Goal: Contribute content

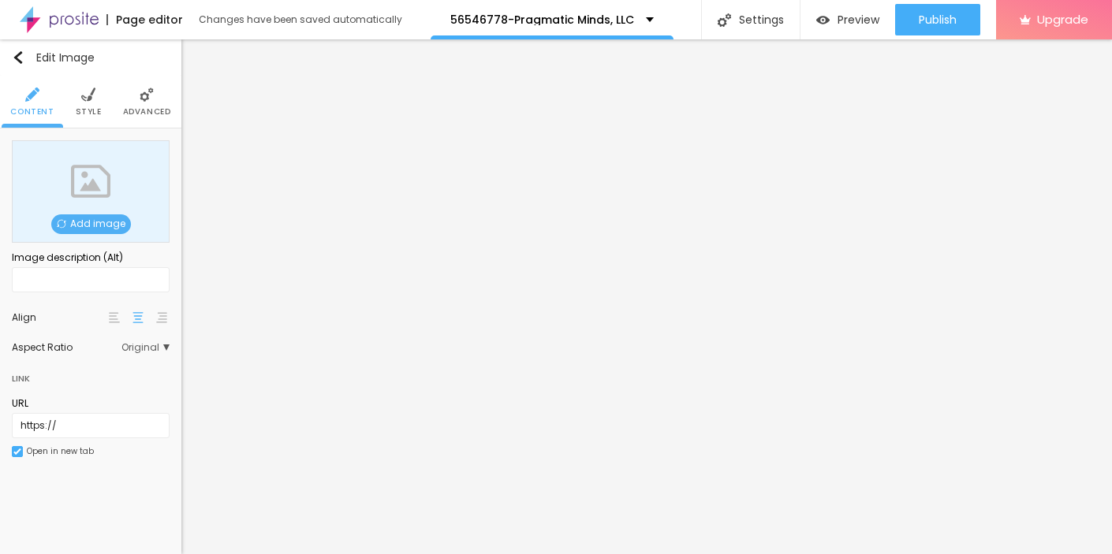
click at [81, 225] on span "Add image" at bounding box center [91, 224] width 80 height 20
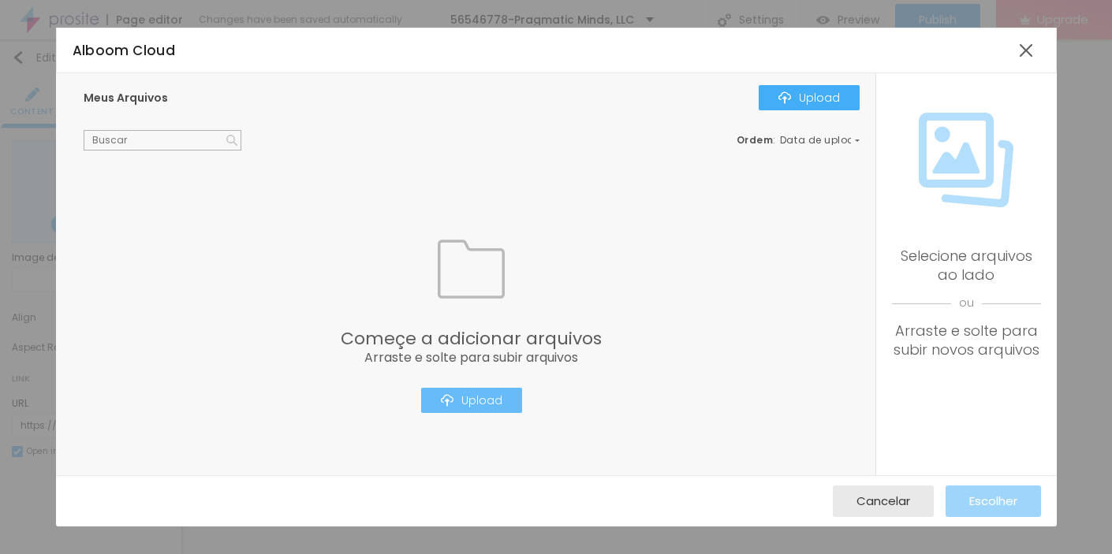
click at [467, 401] on div "Upload" at bounding box center [471, 400] width 61 height 13
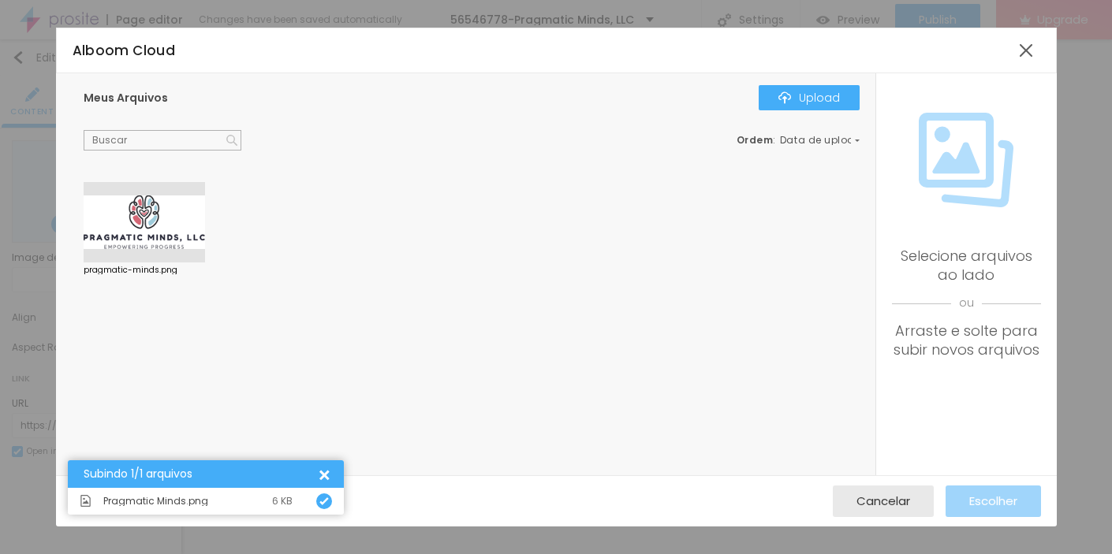
click at [132, 214] on div at bounding box center [144, 222] width 121 height 80
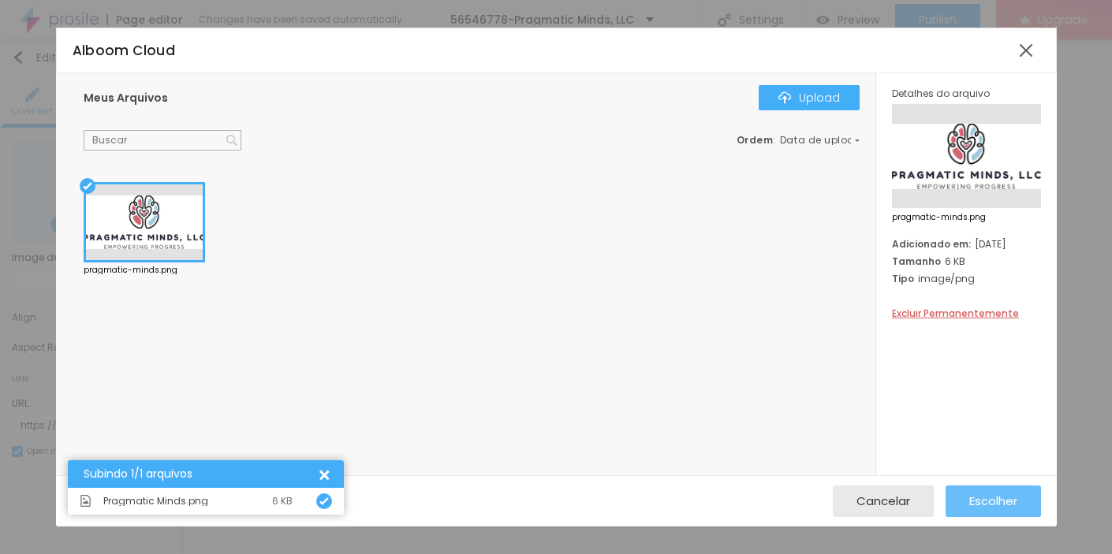
click at [1004, 500] on span "Escolher" at bounding box center [993, 500] width 48 height 13
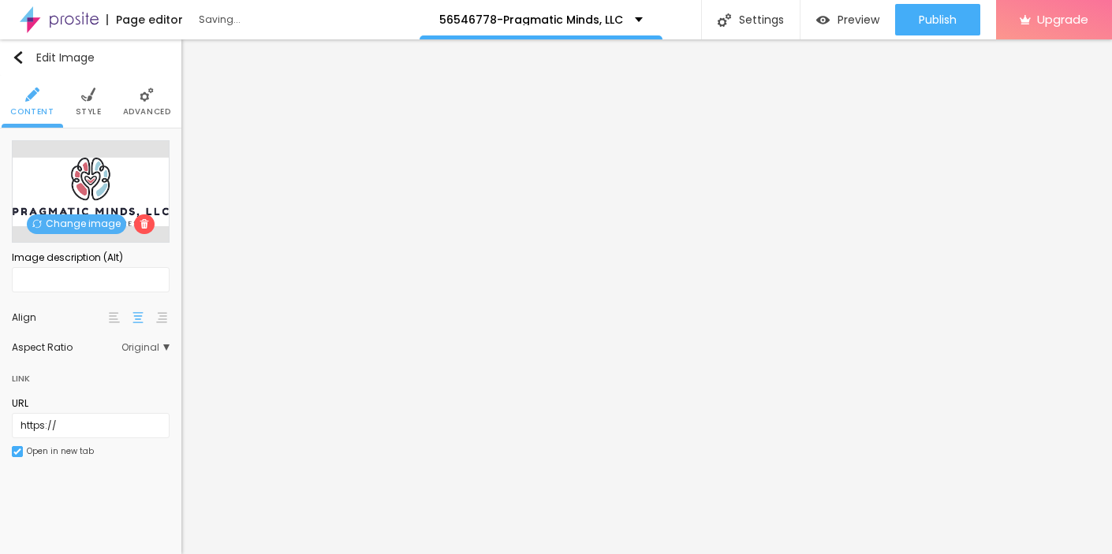
click at [89, 99] on img at bounding box center [88, 95] width 14 height 14
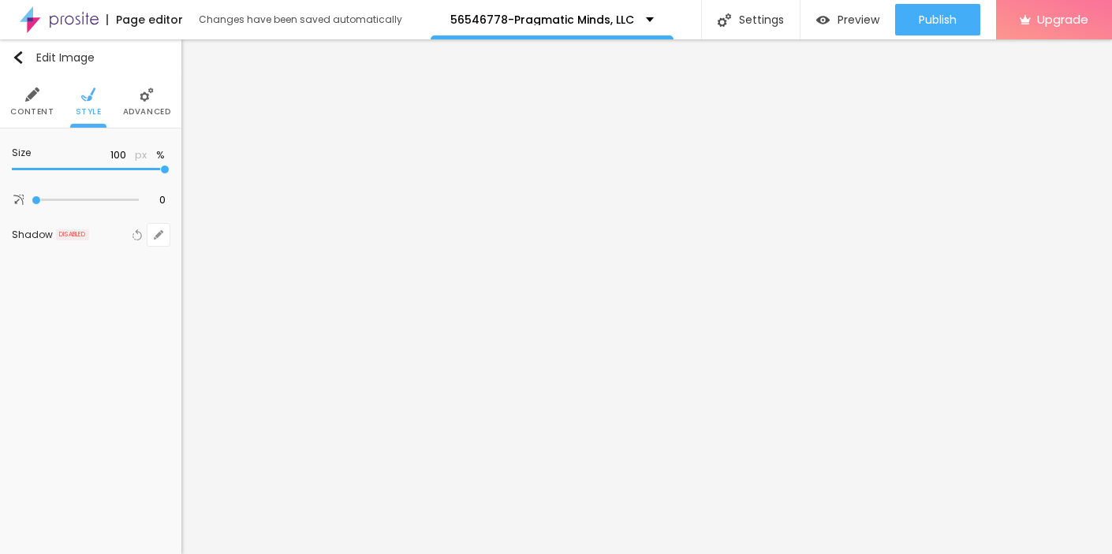
type input "95"
type input "85"
type input "80"
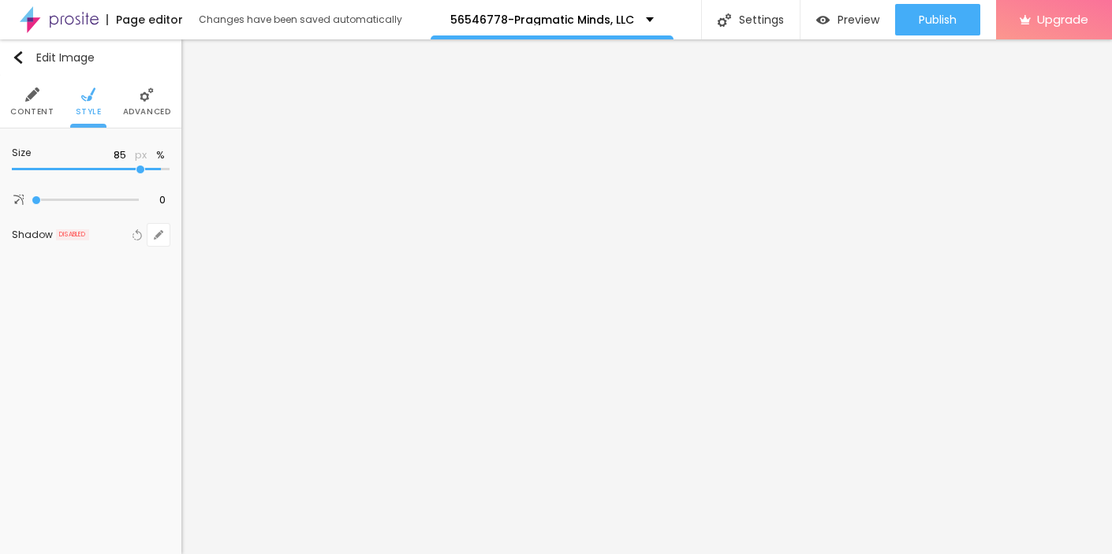
type input "80"
type input "60"
type input "50"
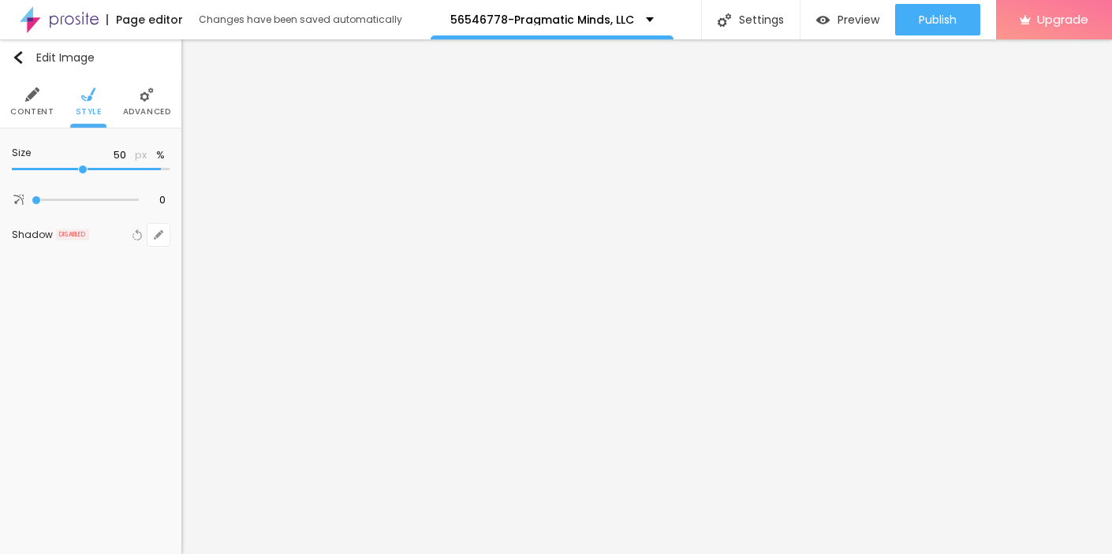
type input "45"
type input "35"
type input "30"
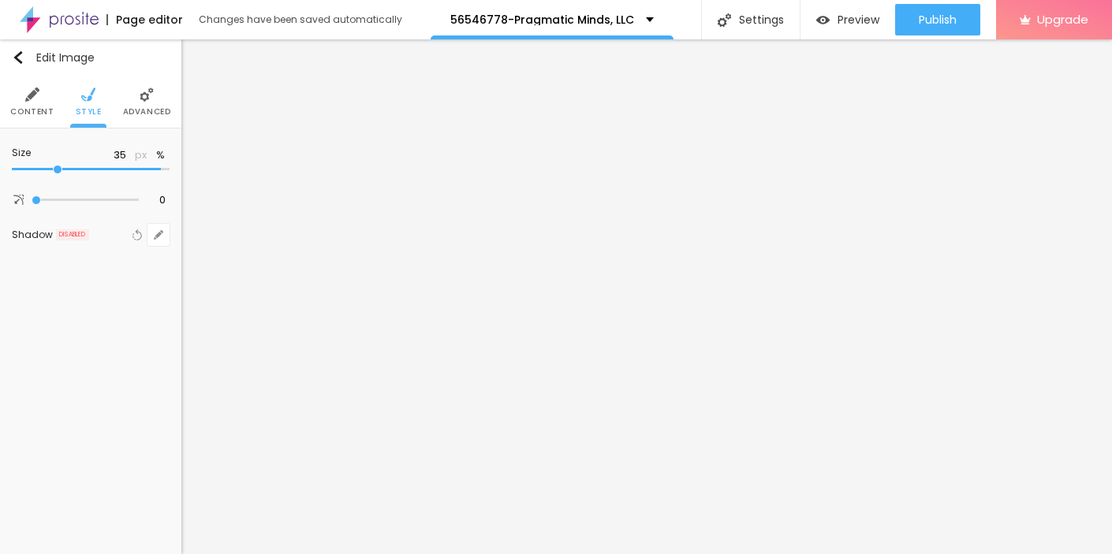
type input "30"
type input "25"
type input "20"
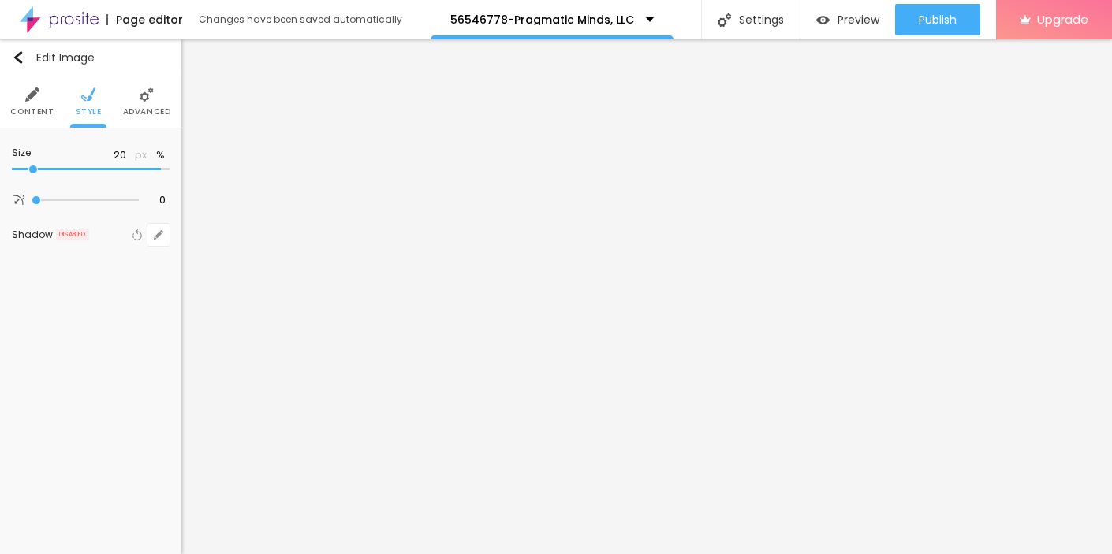
type input "15"
type input "10"
drag, startPoint x: 162, startPoint y: 173, endPoint x: -8, endPoint y: 172, distance: 170.3
type input "10"
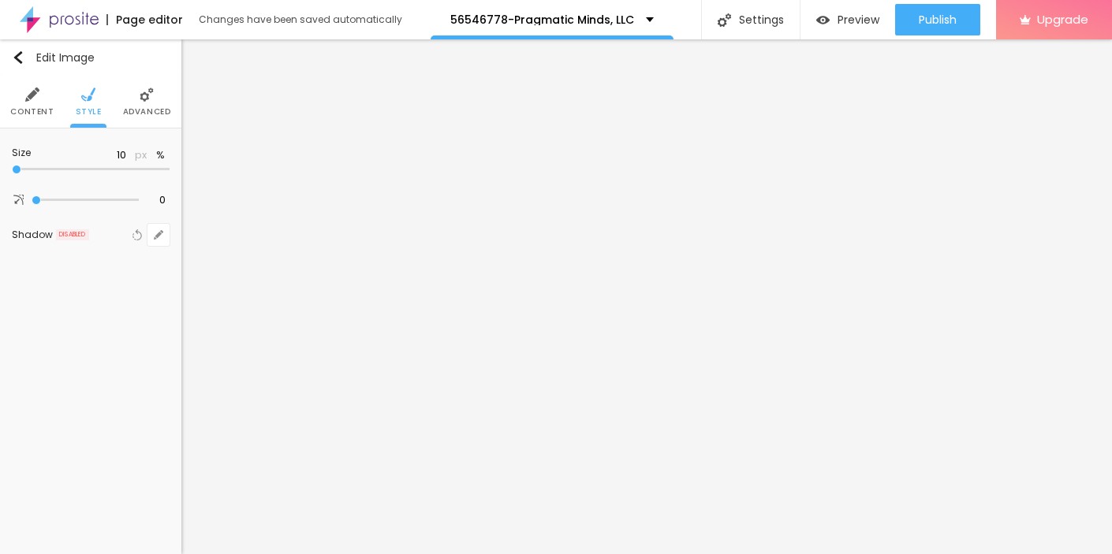
click at [12, 172] on input "range" at bounding box center [91, 170] width 158 height 8
click at [21, 57] on img "button" at bounding box center [18, 57] width 13 height 13
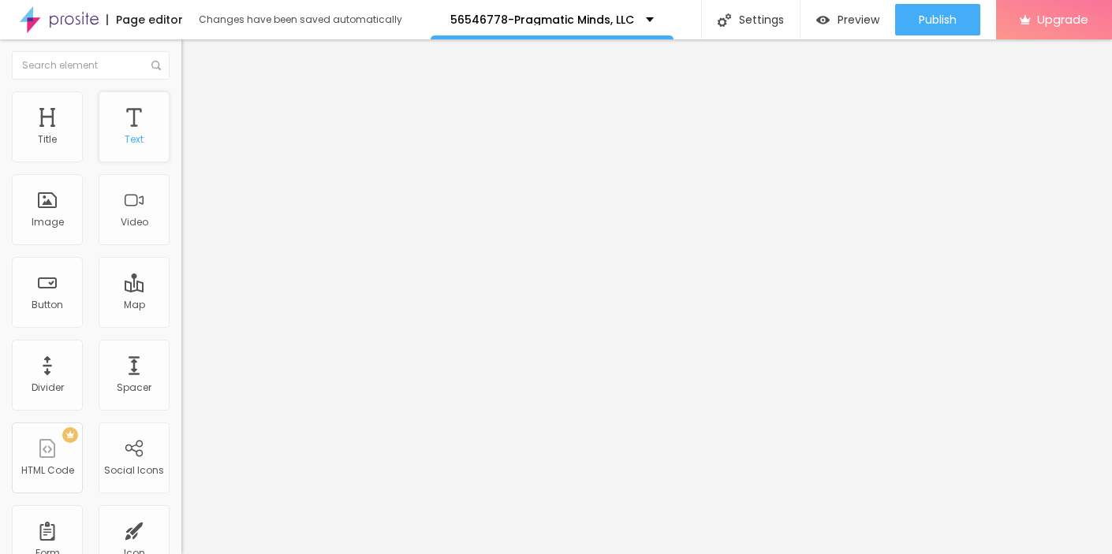
click at [136, 145] on div "Text" at bounding box center [134, 139] width 19 height 11
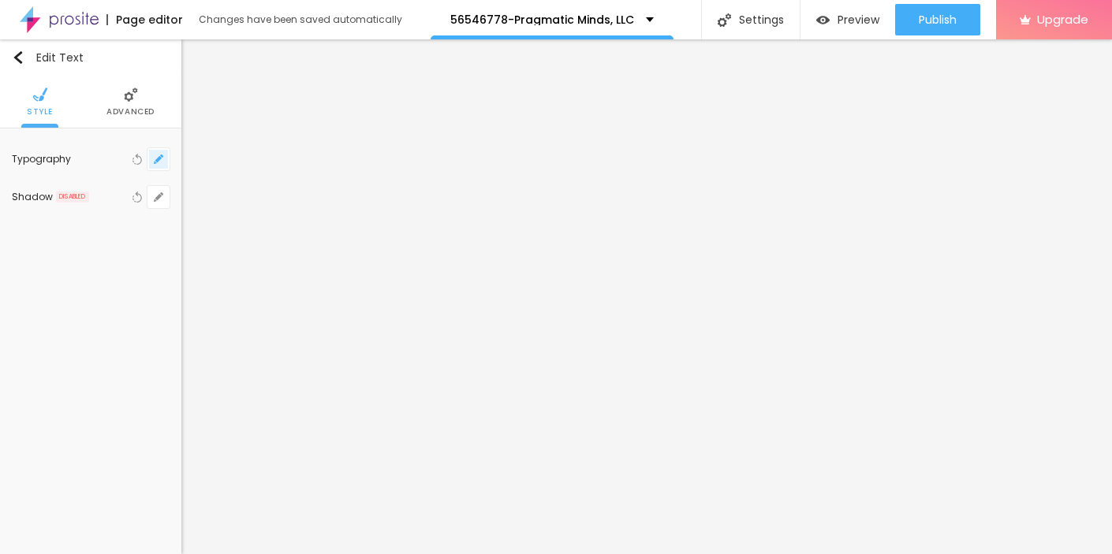
click at [159, 153] on button "button" at bounding box center [158, 159] width 22 height 22
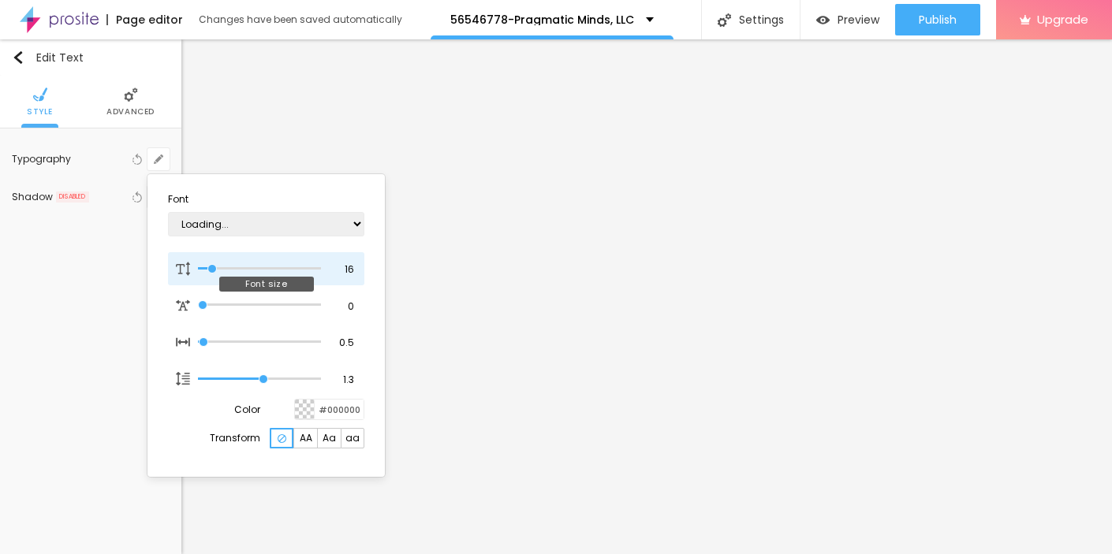
type input "14"
type input "1"
type input "15"
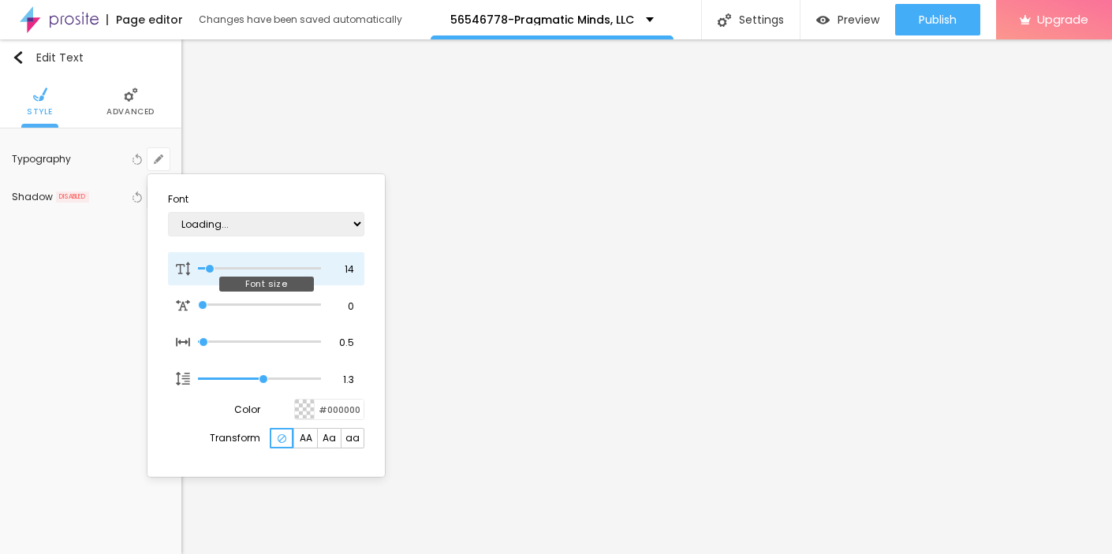
type input "1"
type input "17"
type input "1"
type input "19"
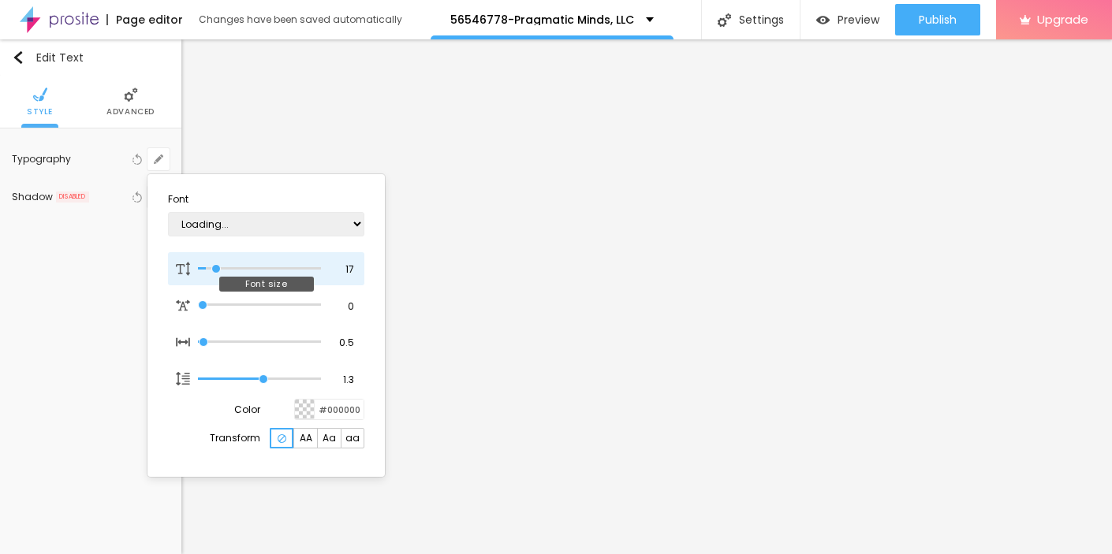
type input "19"
type input "1"
type input "20"
type input "1"
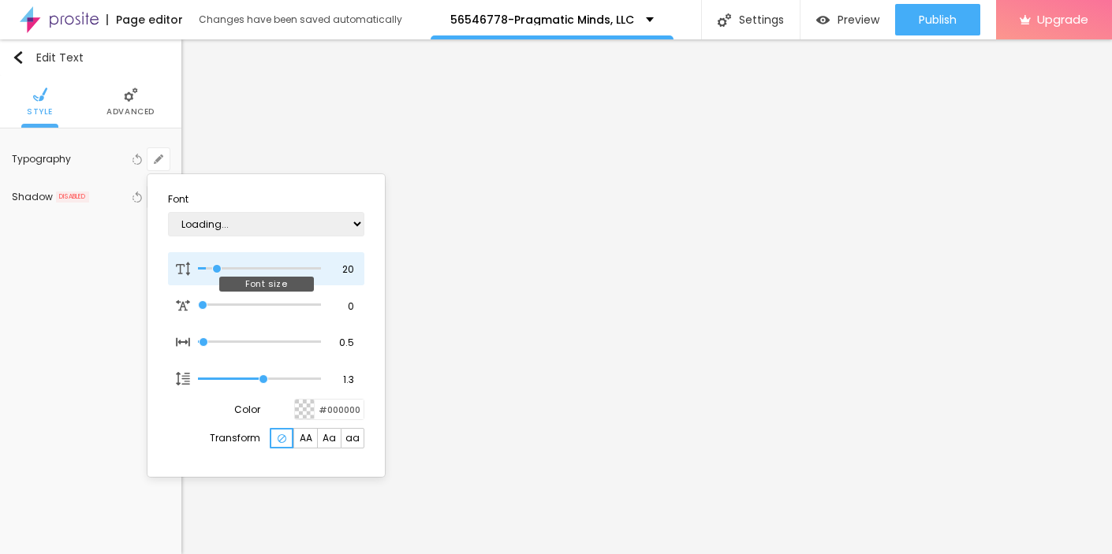
type input "22"
type input "1"
type input "23"
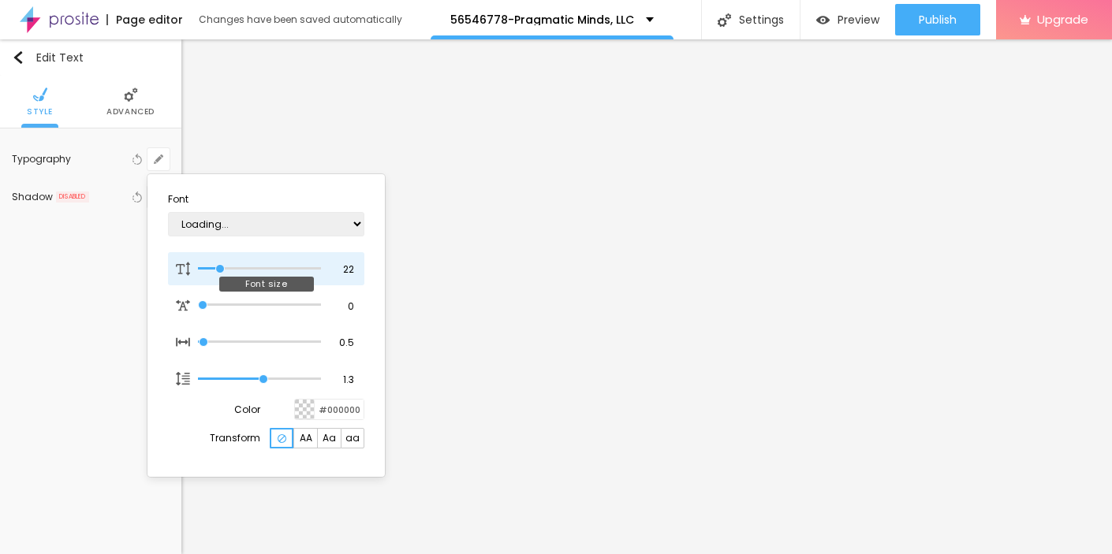
type input "1"
type input "24"
type input "1"
type input "25"
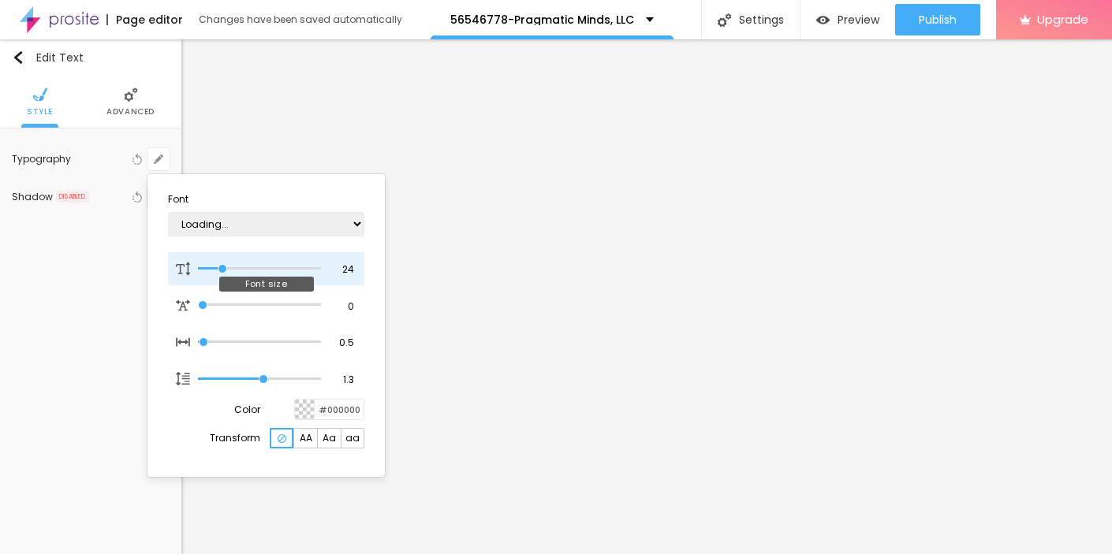
type input "25"
type input "1"
drag, startPoint x: 210, startPoint y: 268, endPoint x: 223, endPoint y: 269, distance: 13.4
type input "25"
click at [223, 269] on input "range" at bounding box center [259, 269] width 123 height 8
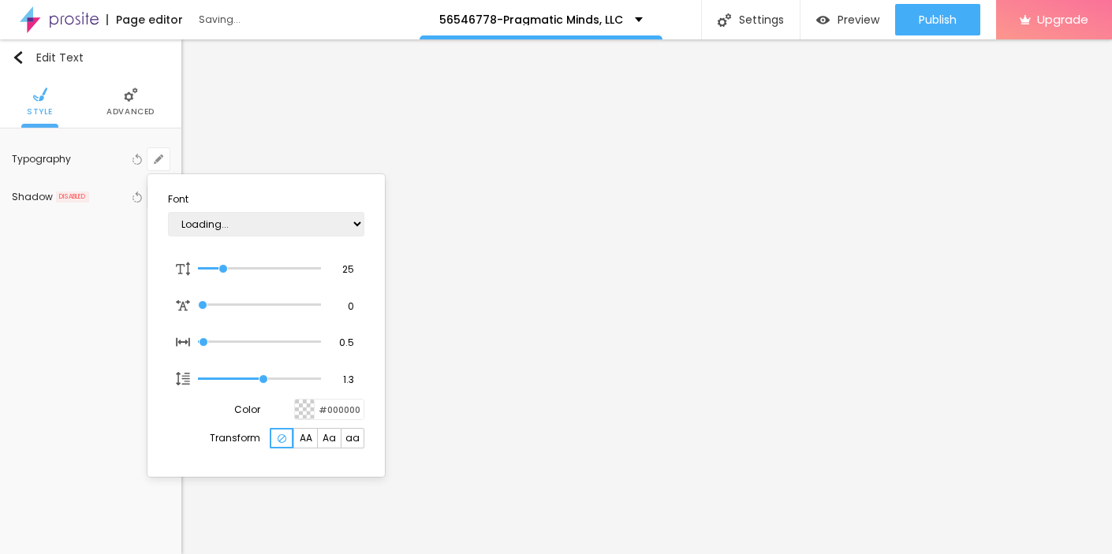
click at [747, 224] on div at bounding box center [556, 277] width 1112 height 554
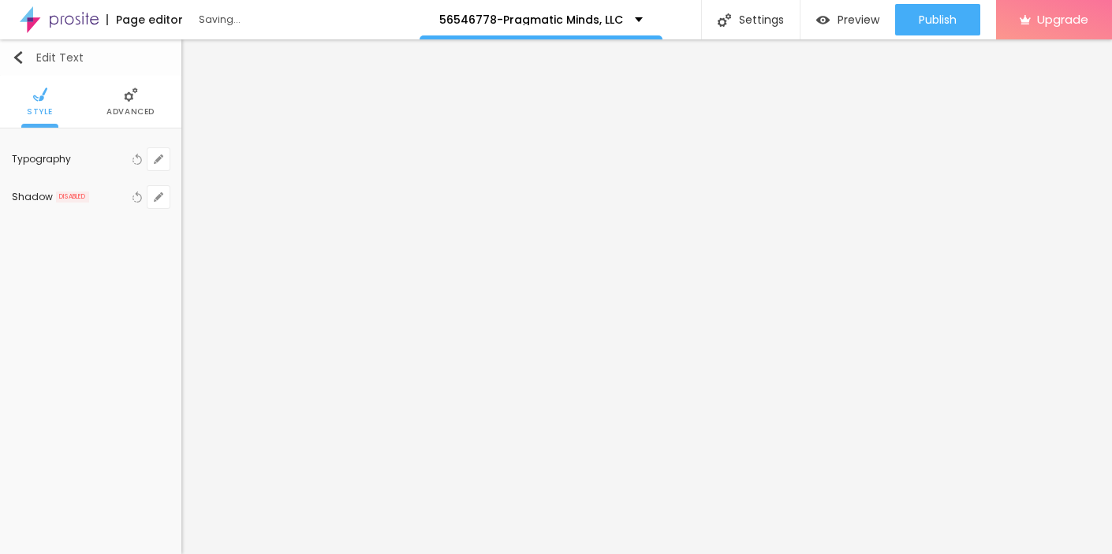
click at [21, 62] on img "button" at bounding box center [18, 57] width 13 height 13
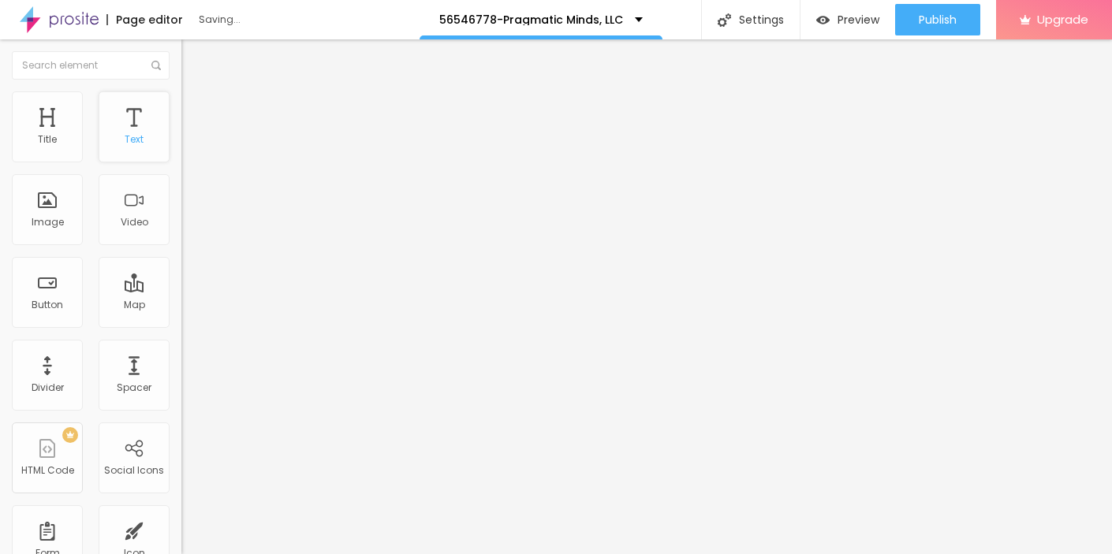
click at [132, 139] on div "Text" at bounding box center [134, 139] width 19 height 11
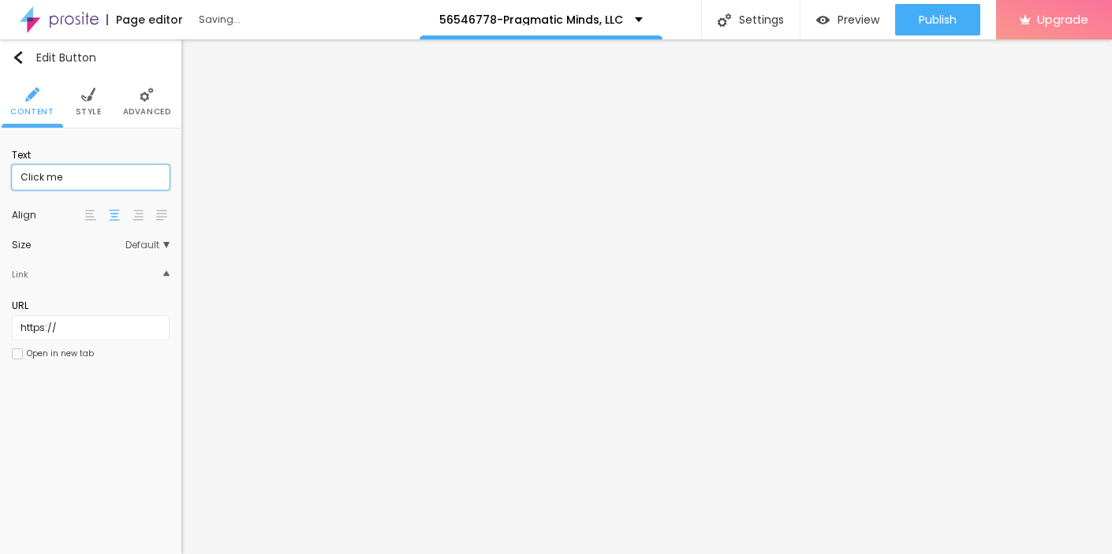
drag, startPoint x: 65, startPoint y: 183, endPoint x: 6, endPoint y: 182, distance: 59.1
click at [12, 182] on input "Click me" at bounding box center [91, 177] width 158 height 25
paste input "→ VIEW DOCUMENT HERE"
type input "→ VIEW DOCUMENT HERE"
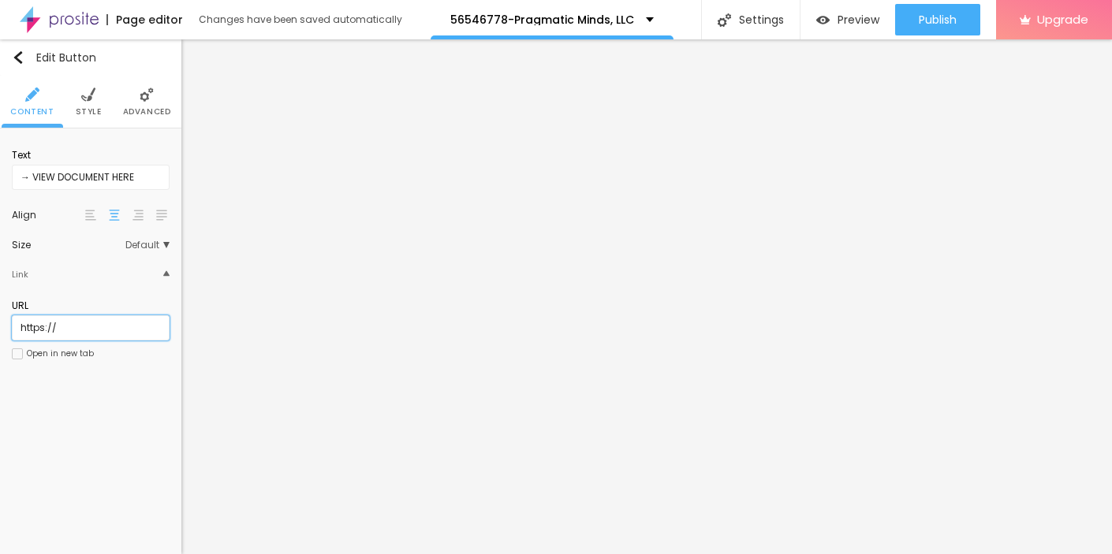
drag, startPoint x: 71, startPoint y: 337, endPoint x: 0, endPoint y: 332, distance: 71.2
click at [12, 332] on input "https://" at bounding box center [91, 327] width 158 height 25
paste input "[DOMAIN_NAME]"
type input "[URL][DOMAIN_NAME]"
click at [90, 95] on img at bounding box center [88, 95] width 14 height 14
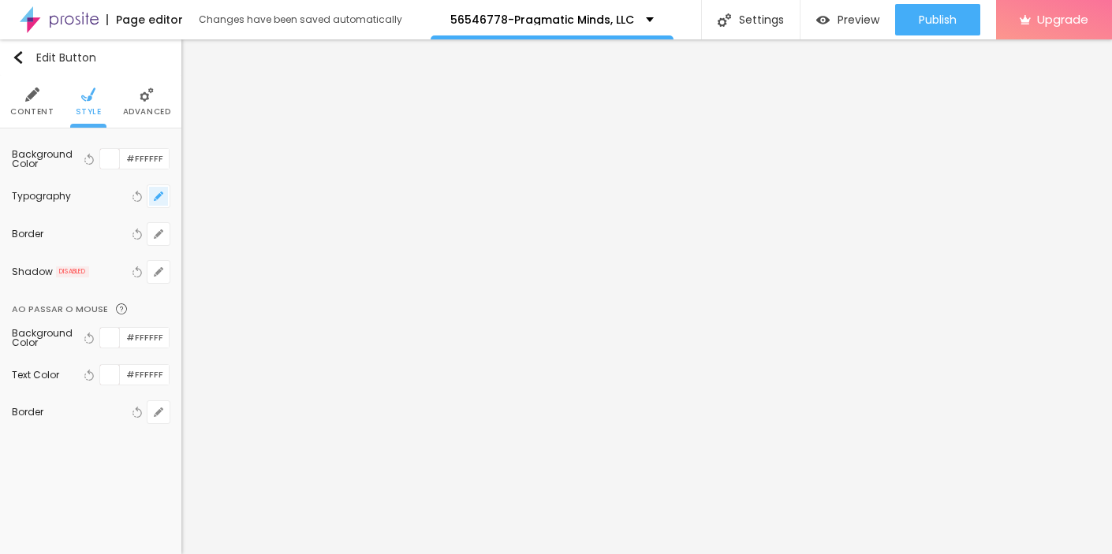
click at [155, 195] on icon "button" at bounding box center [158, 196] width 9 height 9
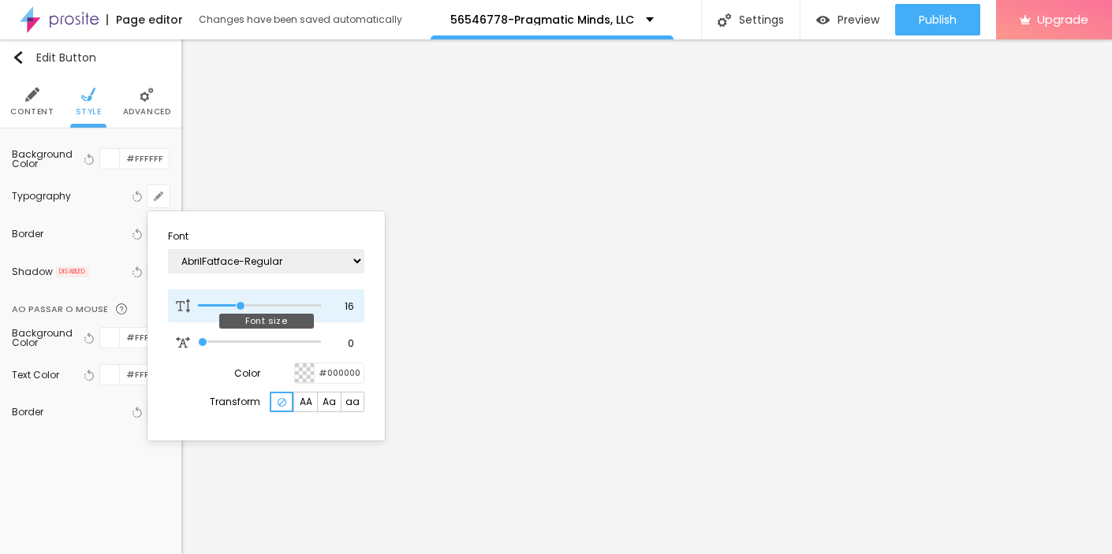
type input "17"
type input "18"
type input "19"
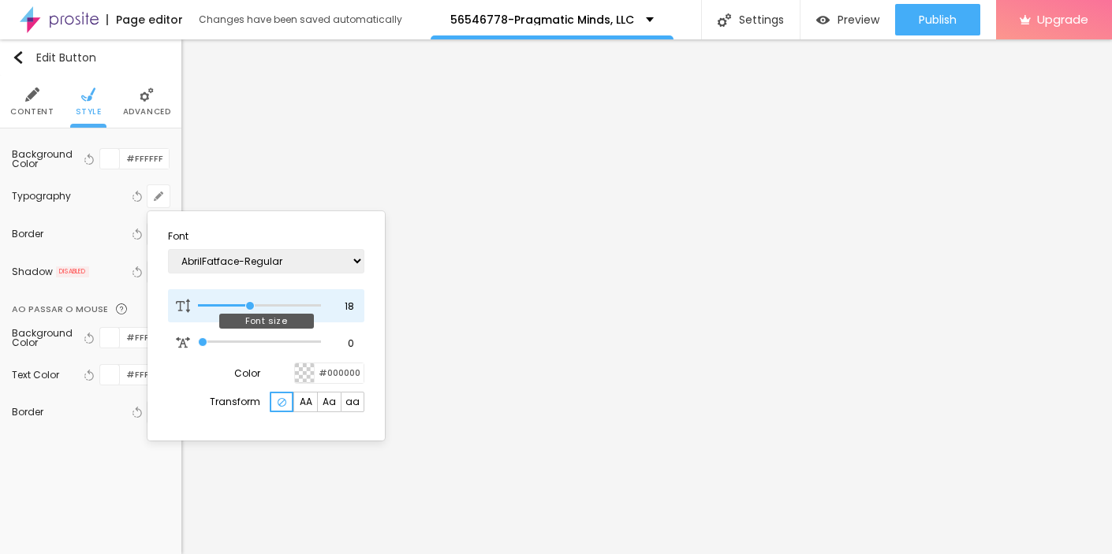
type input "19"
type input "20"
type input "21"
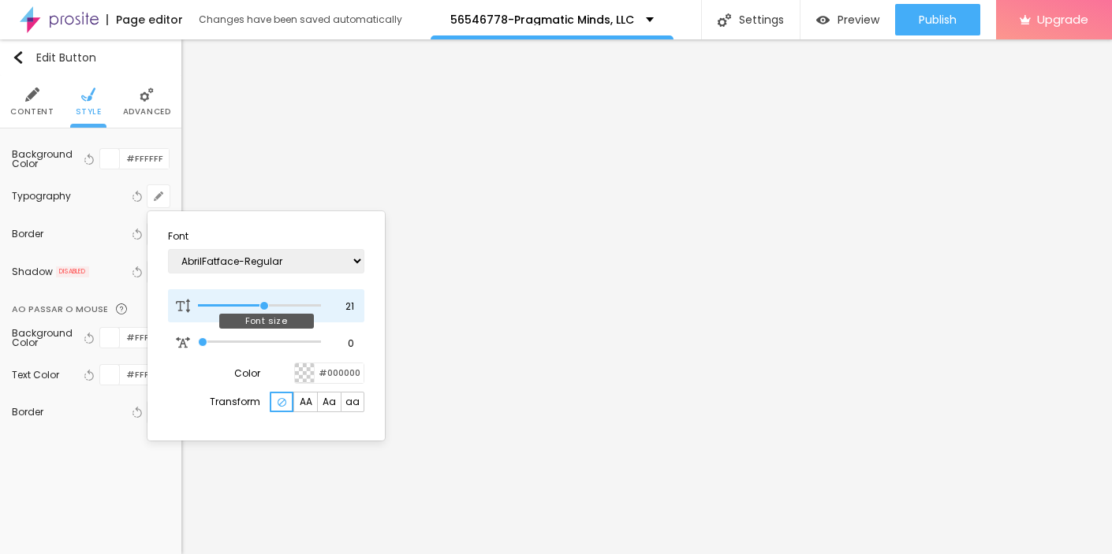
type input "22"
drag, startPoint x: 240, startPoint y: 305, endPoint x: 267, endPoint y: 305, distance: 27.6
type input "22"
click at [267, 305] on input "range" at bounding box center [259, 306] width 123 height 8
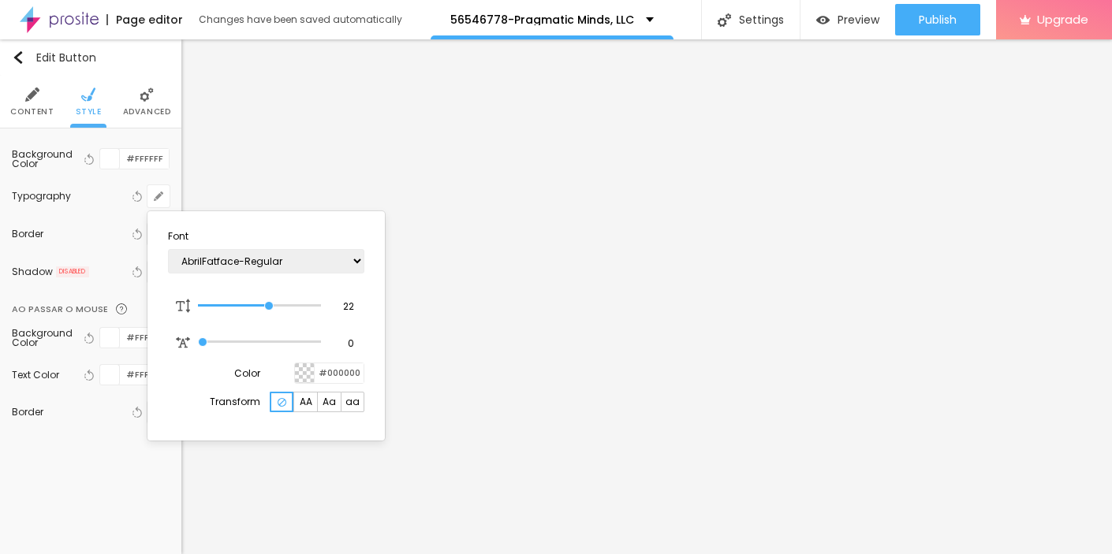
click at [503, 419] on div at bounding box center [556, 277] width 1112 height 554
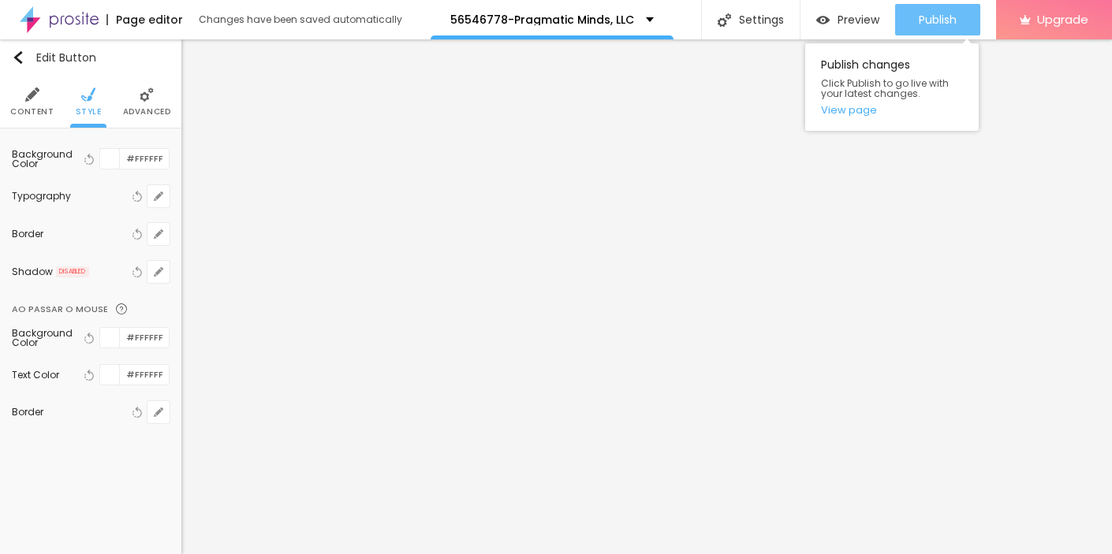
click at [934, 12] on div "Publish" at bounding box center [938, 20] width 38 height 32
